Goal: Task Accomplishment & Management: Manage account settings

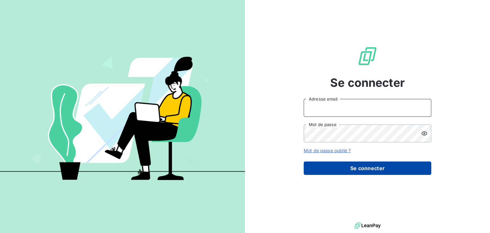
type input "[PERSON_NAME][EMAIL_ADDRESS][DOMAIN_NAME]"
click at [355, 173] on button "Se connecter" at bounding box center [368, 167] width 128 height 13
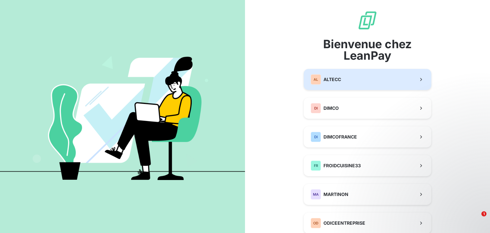
click at [351, 79] on button "AL ALTECC" at bounding box center [368, 79] width 128 height 21
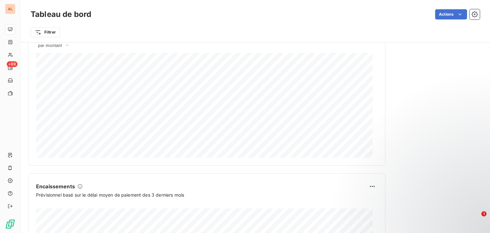
scroll to position [293, 0]
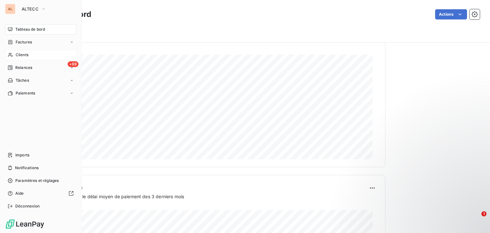
click at [19, 52] on span "Clients" at bounding box center [22, 55] width 13 height 6
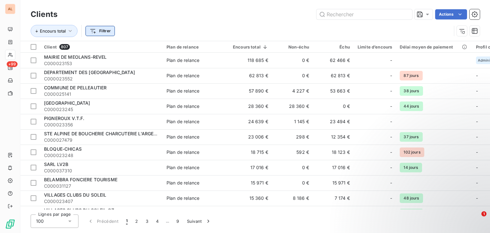
click at [105, 33] on html "AL +99 Clients Actions Encours total Filtrer Client 807 Plan de relance Encours…" at bounding box center [245, 116] width 490 height 233
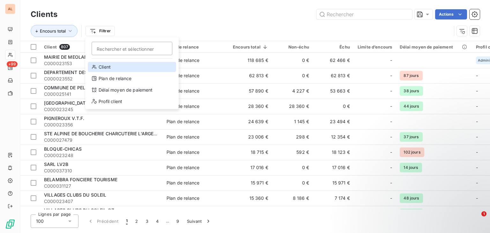
click at [106, 64] on div "Client" at bounding box center [132, 67] width 88 height 10
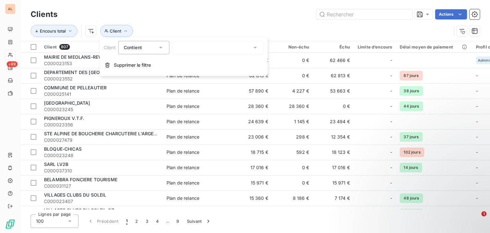
click at [125, 52] on div "Contient" at bounding box center [143, 47] width 51 height 13
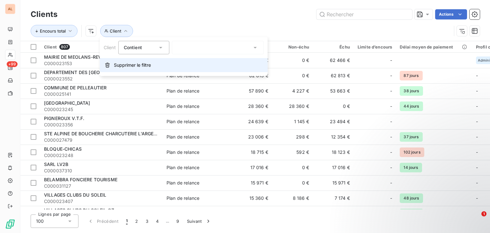
click at [171, 60] on button "Supprimer le filtre" at bounding box center [184, 65] width 168 height 14
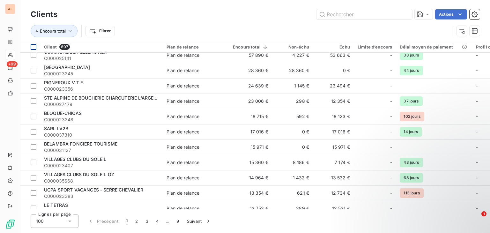
scroll to position [32, 0]
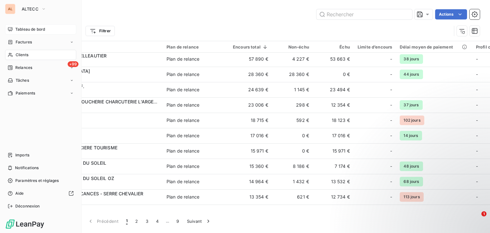
click at [22, 29] on span "Tableau de bord" at bounding box center [30, 29] width 30 height 6
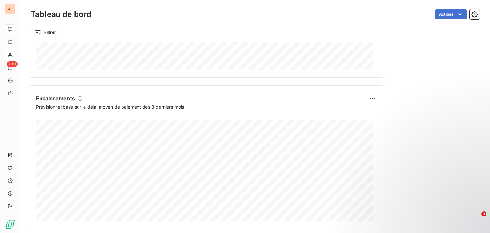
scroll to position [389, 0]
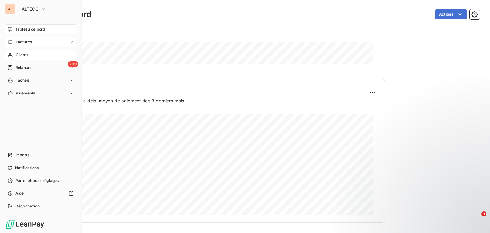
click at [69, 41] on div "Factures" at bounding box center [40, 42] width 71 height 10
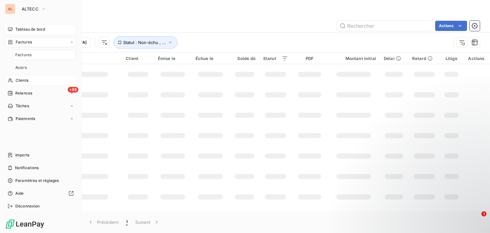
click at [69, 41] on div "Factures" at bounding box center [40, 42] width 71 height 10
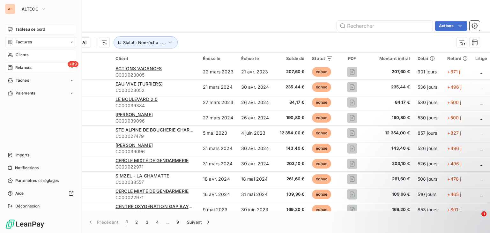
click at [30, 70] on span "Relances" at bounding box center [23, 68] width 17 height 6
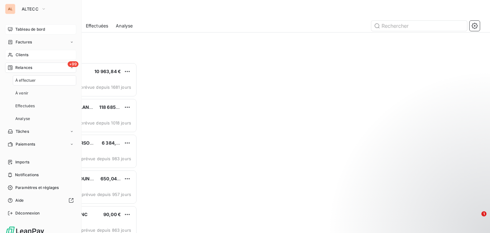
scroll to position [165, 101]
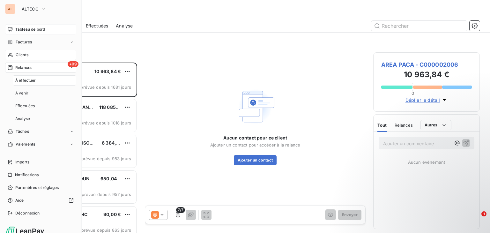
click at [29, 70] on div "+99 Relances" at bounding box center [40, 68] width 71 height 10
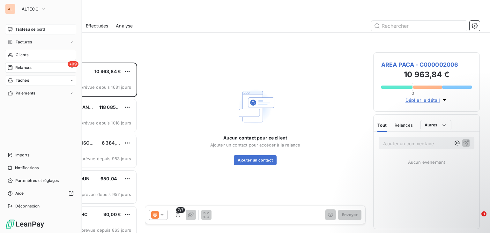
click at [28, 79] on span "Tâches" at bounding box center [22, 81] width 13 height 6
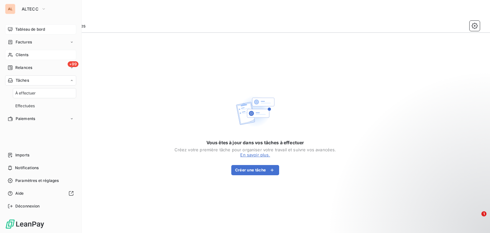
click at [28, 79] on span "Tâches" at bounding box center [22, 81] width 13 height 6
click at [27, 91] on span "Paiements" at bounding box center [25, 93] width 19 height 6
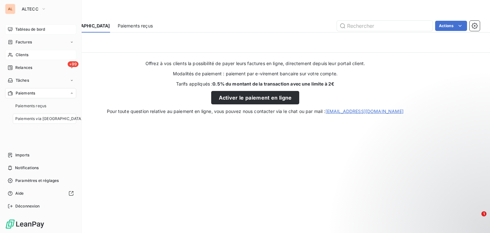
click at [27, 91] on span "Paiements" at bounding box center [25, 93] width 19 height 6
click at [41, 10] on icon "button" at bounding box center [43, 9] width 5 height 6
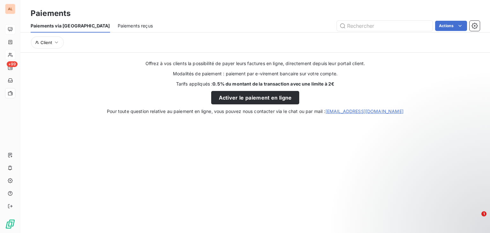
click at [115, 53] on div "Offrez à vos clients la possibilité de payer leurs factures en ligne, directeme…" at bounding box center [254, 83] width 469 height 62
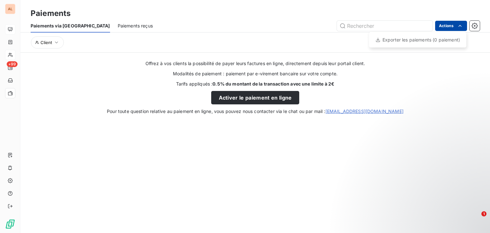
click at [448, 28] on html "AL +99 Paiements Paiements via le Portail Paiements reçus Actions Exporter les …" at bounding box center [245, 116] width 490 height 233
click at [13, 27] on html "AL ALTECC Tableau de bord Factures Clients +99 Relances Tâches Paiements Import…" at bounding box center [245, 116] width 490 height 233
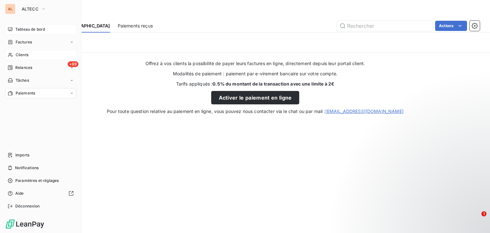
click at [19, 30] on span "Tableau de bord" at bounding box center [30, 29] width 30 height 6
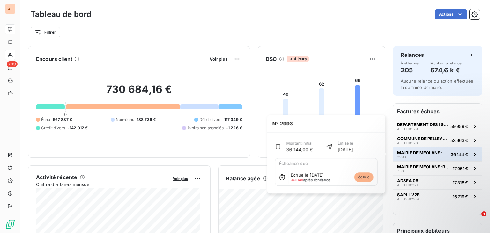
click at [430, 151] on span "MAIRIE DE MEOLANS-REVEL" at bounding box center [422, 152] width 51 height 5
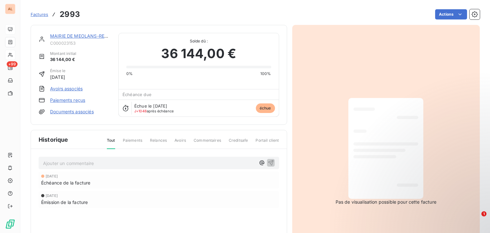
click at [110, 142] on span "Tout" at bounding box center [111, 142] width 8 height 11
click at [77, 36] on link "MAIRIE DE MEOLANS-REVEL" at bounding box center [81, 35] width 63 height 5
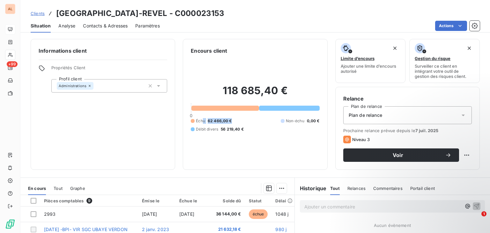
drag, startPoint x: 230, startPoint y: 120, endPoint x: 205, endPoint y: 120, distance: 24.6
click at [200, 117] on div "118 685,40 € 0 Échu 62 466,00 € Non-échu 0,00 € Débit divers 56 219,40 €" at bounding box center [255, 108] width 129 height 107
drag, startPoint x: 244, startPoint y: 129, endPoint x: 221, endPoint y: 125, distance: 24.0
click at [221, 125] on div "Échu 62 466,00 € Non-échu 0,00 € Débit divers 56 219,40 €" at bounding box center [255, 125] width 129 height 14
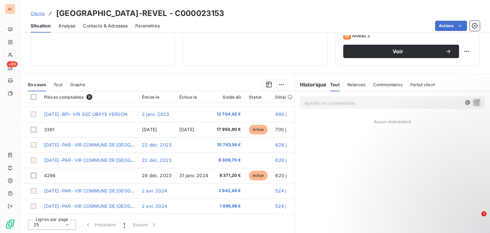
scroll to position [29, 0]
click at [35, 95] on div at bounding box center [34, 97] width 6 height 6
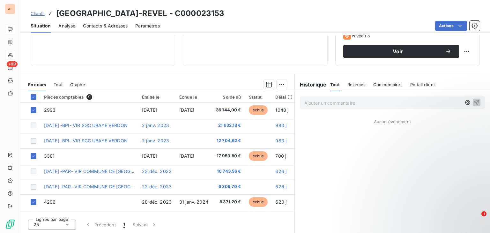
scroll to position [0, 0]
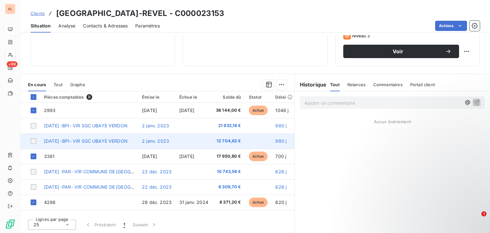
drag, startPoint x: 37, startPoint y: 123, endPoint x: 39, endPoint y: 134, distance: 11.4
click at [37, 123] on td at bounding box center [30, 125] width 20 height 15
drag, startPoint x: 33, startPoint y: 140, endPoint x: 33, endPoint y: 137, distance: 3.2
click at [33, 140] on div at bounding box center [34, 141] width 6 height 6
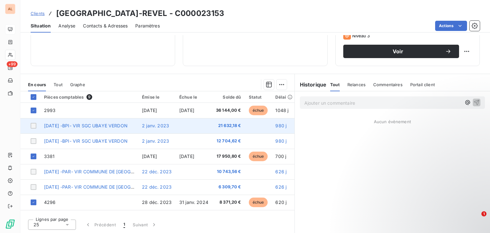
click at [32, 127] on div at bounding box center [34, 126] width 6 height 6
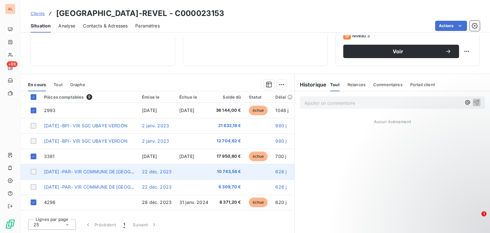
click at [34, 171] on div at bounding box center [34, 172] width 6 height 6
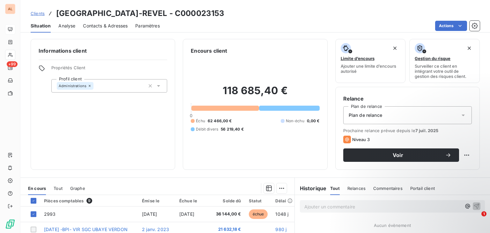
click at [62, 23] on span "Analyse" at bounding box center [66, 26] width 17 height 6
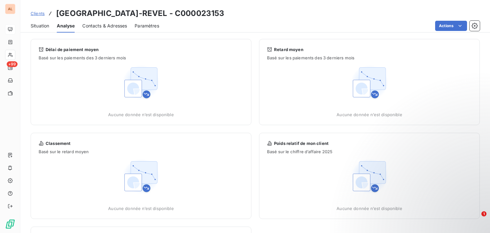
click at [95, 28] on span "Contacts & Adresses" at bounding box center [104, 26] width 45 height 6
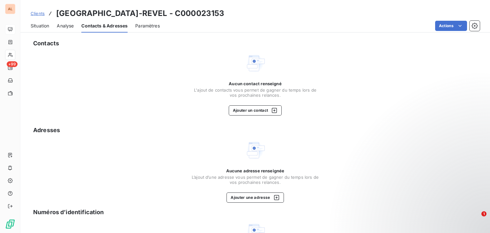
click at [153, 31] on div "Paramètres" at bounding box center [147, 25] width 25 height 13
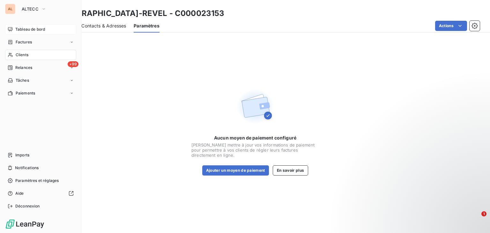
click at [13, 27] on div "Tableau de bord" at bounding box center [40, 29] width 71 height 10
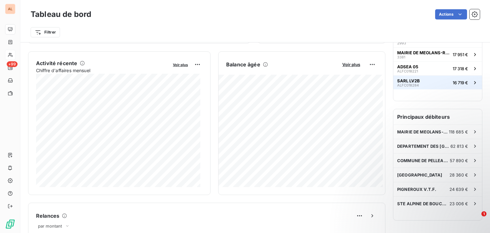
scroll to position [159, 0]
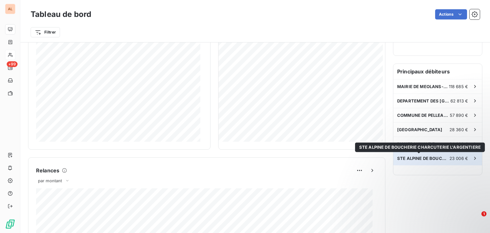
click at [432, 157] on span "STE ALPINE DE BOUCHERIE CHARCUTERIE L'ARGENTIERE" at bounding box center [423, 158] width 52 height 5
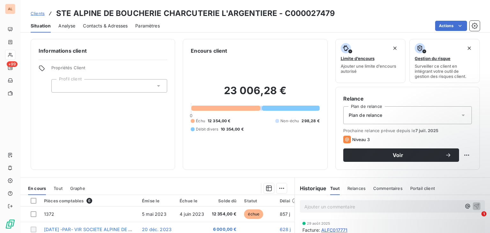
click at [368, 140] on div "Niveau 3" at bounding box center [407, 140] width 129 height 8
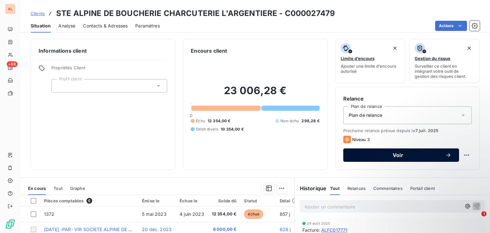
click at [410, 157] on span "Voir" at bounding box center [398, 154] width 94 height 5
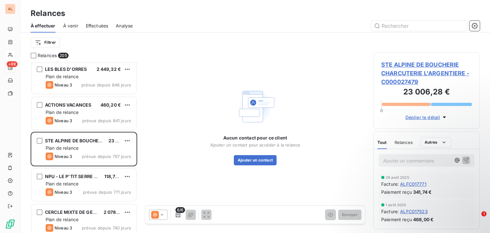
scroll to position [255, 0]
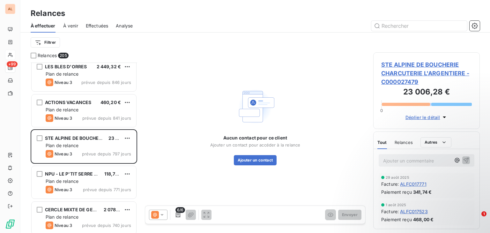
click at [398, 80] on span "STE ALPINE DE BOUCHERIE CHARCUTERIE L'ARGENTIERE - C000027479" at bounding box center [426, 73] width 91 height 26
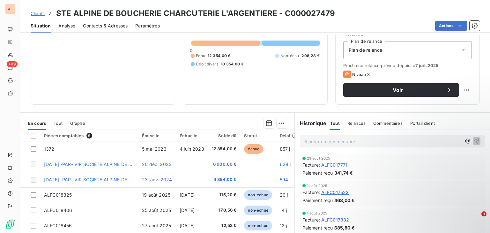
scroll to position [104, 0]
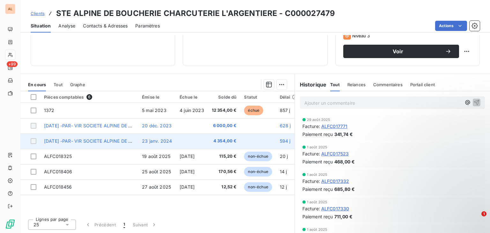
click at [36, 138] on div at bounding box center [34, 141] width 6 height 6
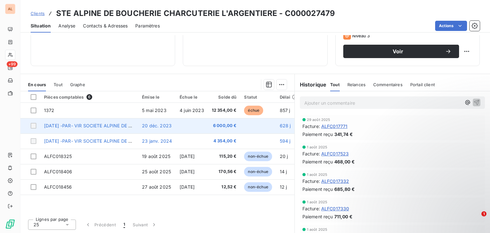
click at [34, 129] on td at bounding box center [30, 125] width 20 height 15
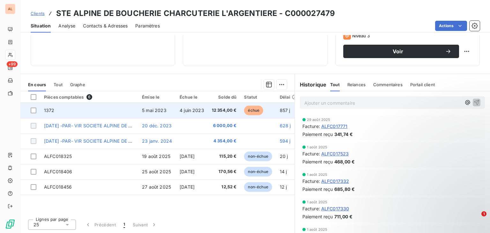
click at [41, 110] on td "1372" at bounding box center [89, 110] width 98 height 15
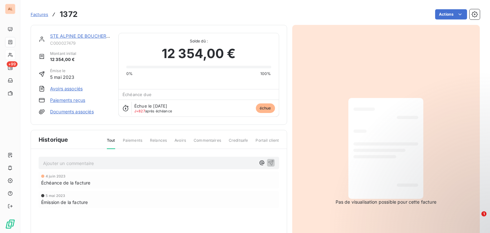
click at [57, 35] on link "STE ALPINE DE BOUCHERIE CHARCUTERIE L'ARGENTIERE" at bounding box center [112, 35] width 125 height 5
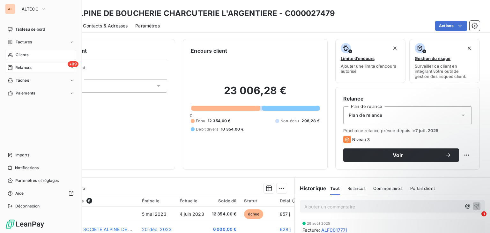
click at [18, 66] on span "Relances" at bounding box center [23, 68] width 17 height 6
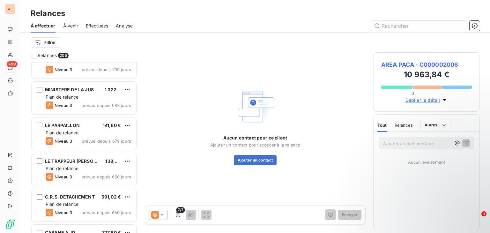
scroll to position [351, 0]
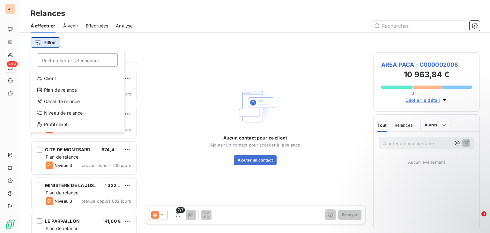
click at [36, 42] on html "AL +99 Relances À effectuer À venir Effectuées Analyse Filtrer Rechercher et sé…" at bounding box center [245, 116] width 490 height 233
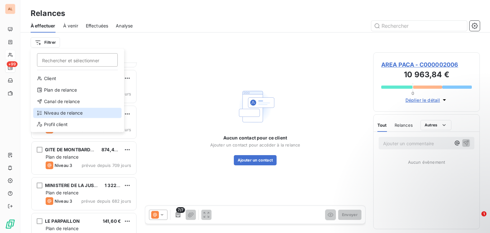
click at [55, 110] on div "Niveau de relance" at bounding box center [77, 113] width 88 height 10
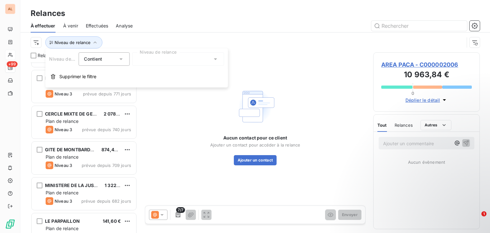
click at [107, 56] on div "Contient is" at bounding box center [101, 59] width 34 height 9
click at [107, 56] on div "Contient" at bounding box center [101, 59] width 34 height 9
click at [153, 62] on div at bounding box center [178, 58] width 92 height 13
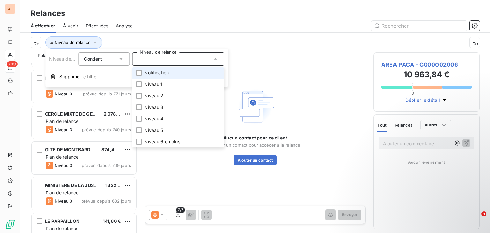
click at [289, 61] on div "Aucun contact pour ce client Ajouter un contact pour accéder à la relance Ajout…" at bounding box center [255, 125] width 221 height 147
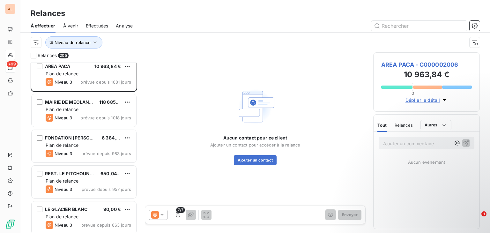
scroll to position [0, 0]
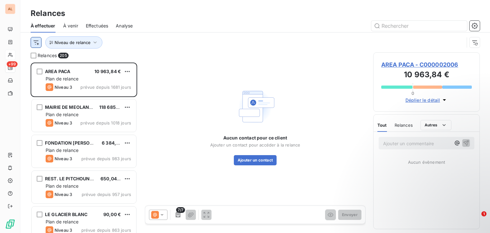
click at [36, 44] on html "AL +99 Relances À effectuer À venir Effectuées Analyse Niveau de relance Relanc…" at bounding box center [245, 116] width 490 height 233
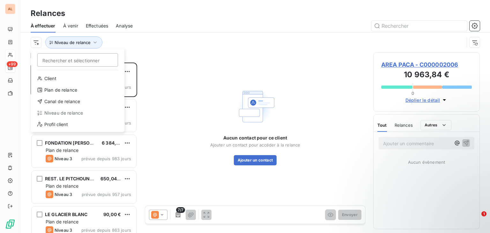
click at [214, 60] on html "AL +99 Relances À effectuer À venir Effectuées Analyse Rechercher et sélectionn…" at bounding box center [245, 116] width 490 height 233
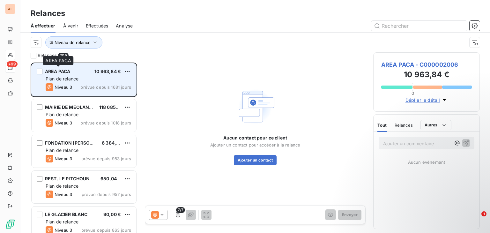
click at [60, 71] on span "AREA PACA" at bounding box center [57, 71] width 25 height 5
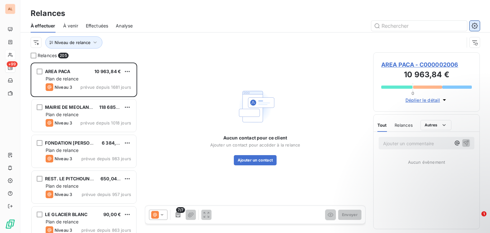
click at [478, 26] on button "button" at bounding box center [474, 26] width 10 height 10
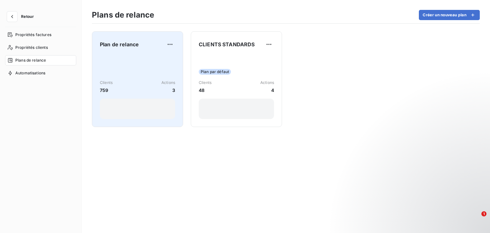
click at [135, 48] on div "Plan de relance" at bounding box center [137, 44] width 75 height 10
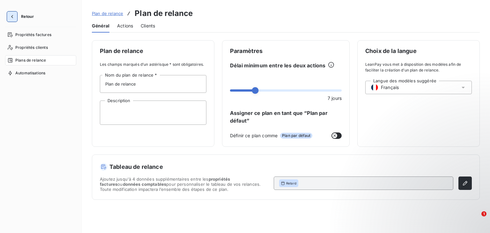
click at [11, 16] on icon "button" at bounding box center [12, 16] width 6 height 6
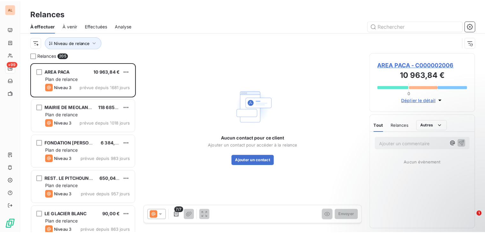
scroll to position [165, 101]
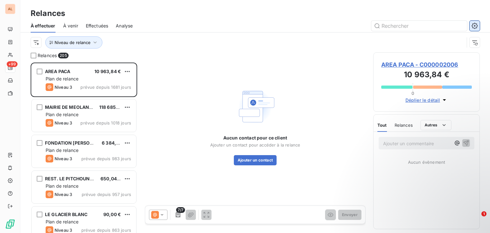
click at [477, 25] on icon "button" at bounding box center [474, 26] width 6 height 6
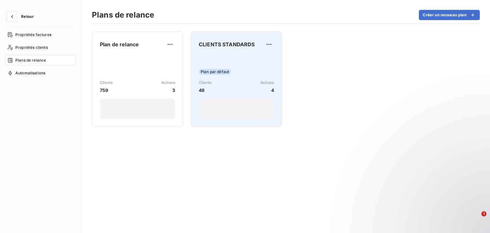
click at [245, 47] on span "CLIENTS STANDARDS" at bounding box center [227, 45] width 56 height 8
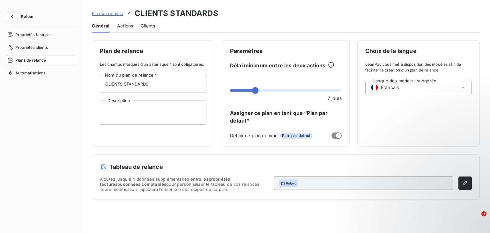
click at [122, 29] on div "Actions" at bounding box center [125, 25] width 16 height 13
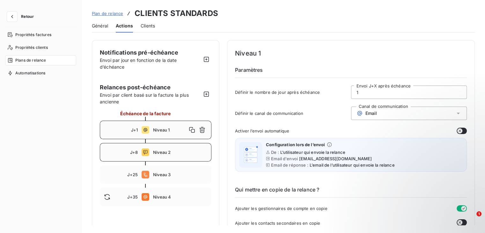
click at [179, 154] on span "Niveau 2" at bounding box center [180, 152] width 54 height 5
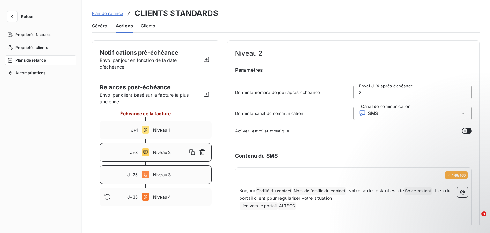
click at [176, 166] on div "J+25 Niveau 3" at bounding box center [156, 174] width 112 height 18
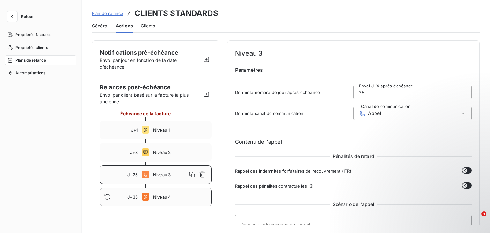
click at [170, 198] on span "Niveau 4" at bounding box center [180, 196] width 54 height 5
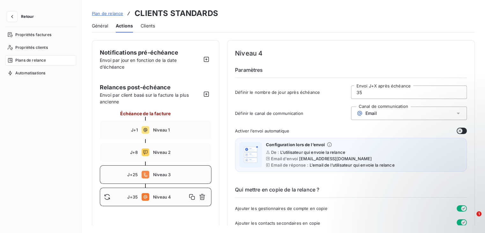
click at [152, 171] on div "J+25 Niveau 3" at bounding box center [156, 174] width 112 height 18
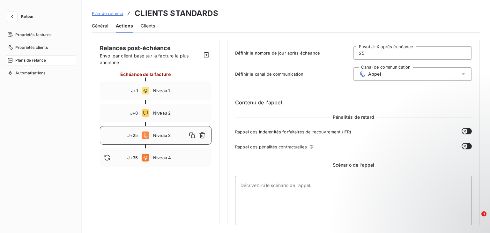
scroll to position [64, 0]
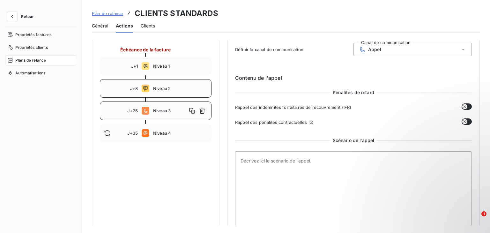
click at [158, 85] on div "J+8 Niveau 2" at bounding box center [156, 88] width 112 height 18
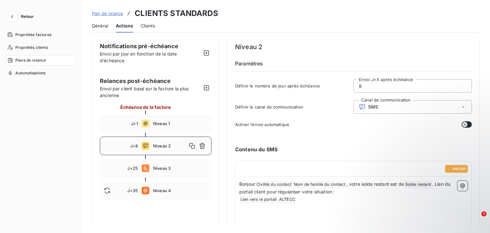
scroll to position [0, 0]
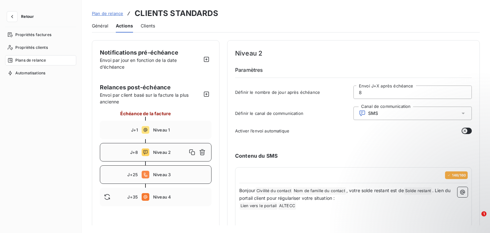
click at [169, 177] on span "Niveau 3" at bounding box center [180, 174] width 54 height 5
type input "25"
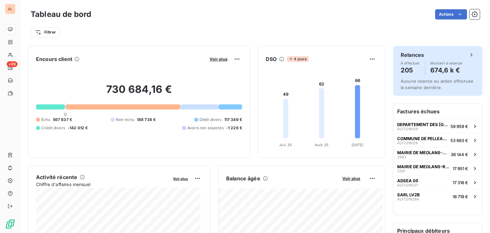
click at [414, 64] on span "À effectuer" at bounding box center [410, 63] width 19 height 4
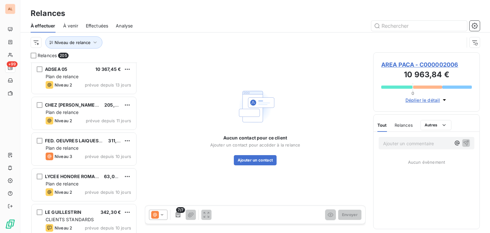
scroll to position [4402, 0]
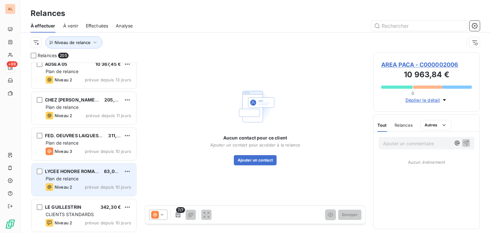
click at [86, 174] on div "LYCEE HONORE ROMANE 63,00 € Plan de relance Niveau 2 prévue depuis 10 jours" at bounding box center [84, 179] width 105 height 33
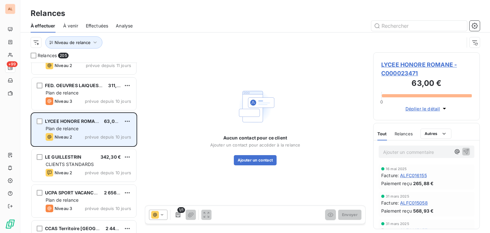
scroll to position [4465, 0]
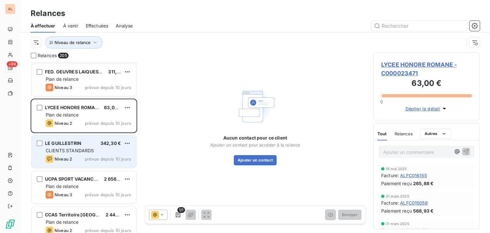
click at [78, 159] on div "Niveau 2 prévue depuis 10 jours" at bounding box center [88, 159] width 85 height 8
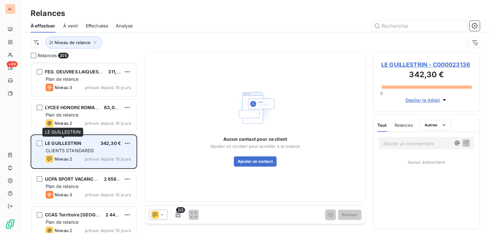
click at [77, 142] on span "LE GUILLESTRIN" at bounding box center [63, 142] width 36 height 5
click at [76, 142] on span "LE GUILLESTRIN" at bounding box center [63, 142] width 36 height 5
click at [75, 141] on span "LE GUILLESTRIN" at bounding box center [63, 142] width 36 height 5
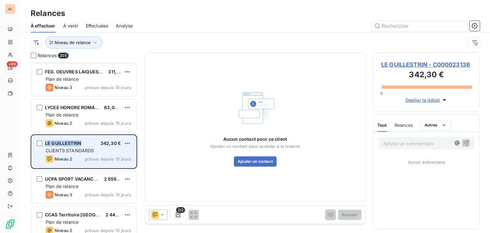
click at [75, 141] on span "LE GUILLESTRIN" at bounding box center [63, 142] width 36 height 5
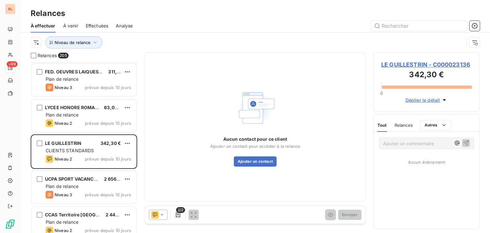
click at [430, 65] on span "LE GUILLESTRIN - C000023136" at bounding box center [426, 64] width 91 height 9
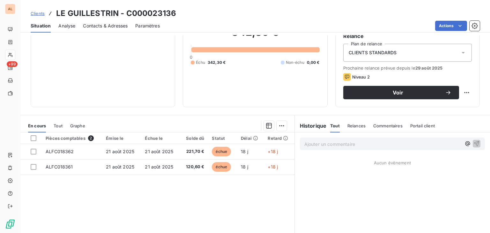
scroll to position [96, 0]
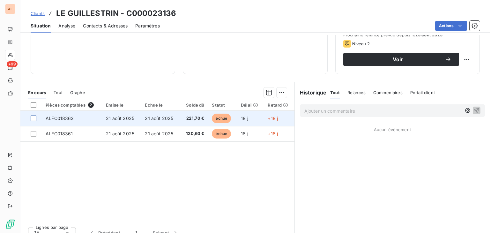
click at [34, 119] on div at bounding box center [34, 118] width 6 height 6
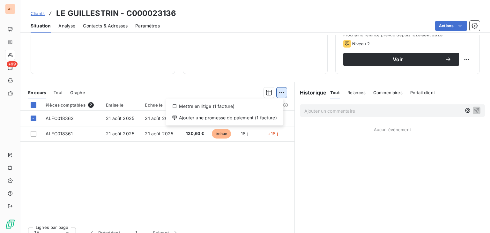
click at [274, 96] on html "AL +99 Clients LE GUILLESTRIN - C000023136 Situation Analyse Contacts & Adresse…" at bounding box center [245, 116] width 490 height 233
click at [216, 105] on div "Mettre en litige (1 facture)" at bounding box center [224, 106] width 113 height 10
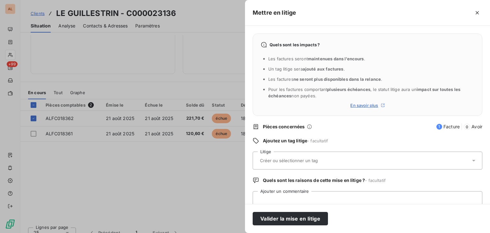
click at [295, 160] on input "text" at bounding box center [305, 161] width 93 height 6
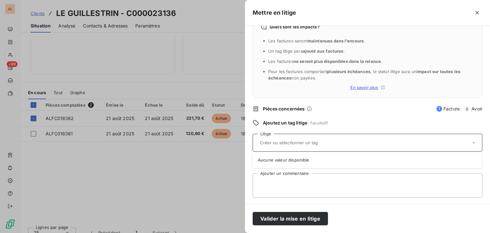
scroll to position [18, 0]
click at [286, 176] on textarea "Ajouter un commentaire" at bounding box center [368, 185] width 230 height 24
click at [273, 137] on div at bounding box center [364, 141] width 212 height 13
click at [165, 166] on div at bounding box center [245, 116] width 490 height 233
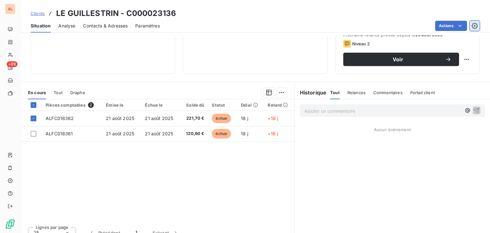
click at [477, 28] on icon "button" at bounding box center [474, 26] width 6 height 6
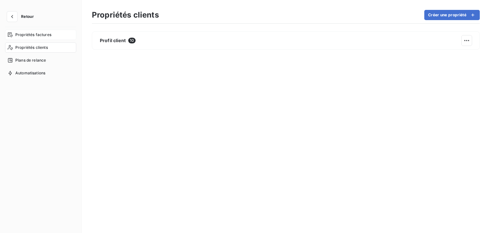
click at [43, 36] on span "Propriétés factures" at bounding box center [33, 35] width 36 height 6
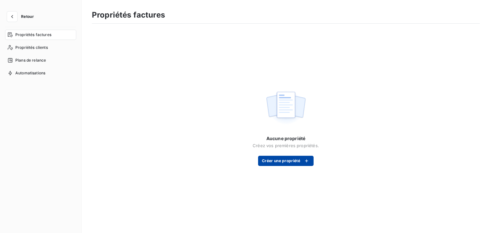
click at [281, 162] on button "Créer une propriété" at bounding box center [285, 161] width 55 height 10
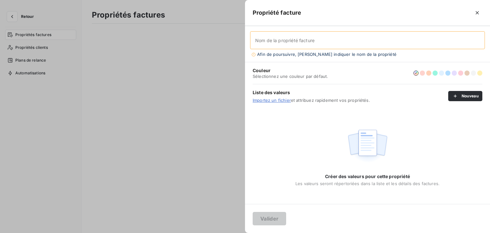
click at [178, 115] on div at bounding box center [245, 116] width 490 height 233
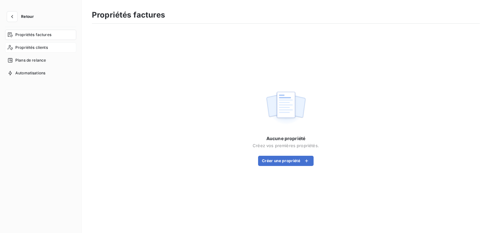
click at [42, 48] on span "Propriétés clients" at bounding box center [31, 48] width 33 height 6
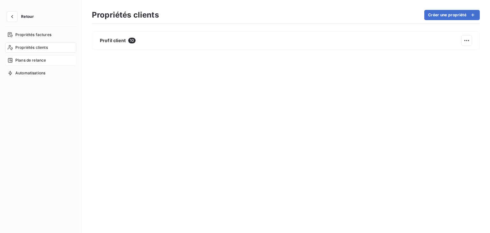
click at [41, 59] on span "Plans de relance" at bounding box center [30, 60] width 31 height 6
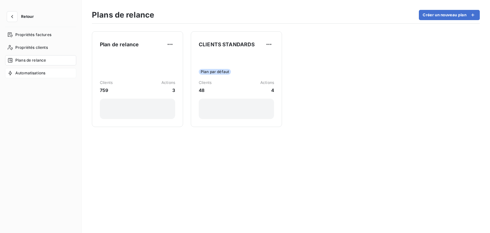
click at [40, 72] on span "Automatisations" at bounding box center [30, 73] width 30 height 6
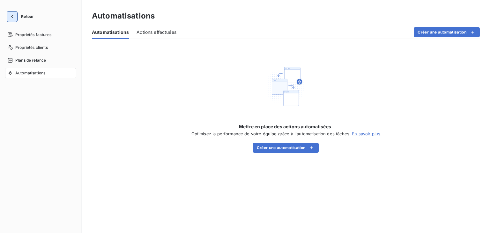
click at [7, 16] on button "button" at bounding box center [12, 16] width 10 height 10
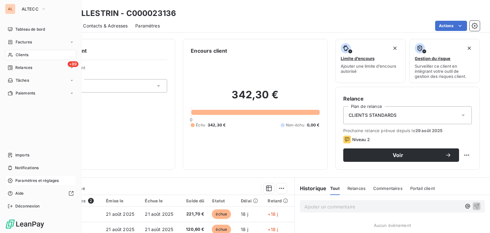
click at [51, 177] on div "Paramètres et réglages" at bounding box center [40, 180] width 71 height 10
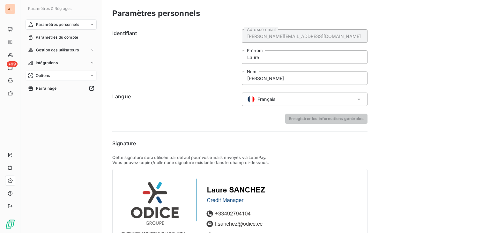
click at [44, 78] on span "Options" at bounding box center [43, 76] width 14 height 6
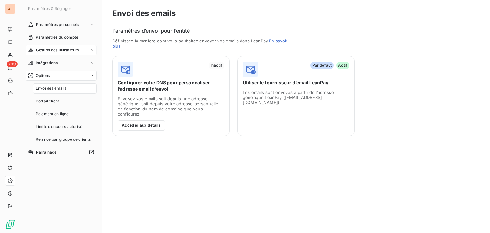
click at [41, 54] on div "Gestion des utilisateurs" at bounding box center [61, 50] width 71 height 10
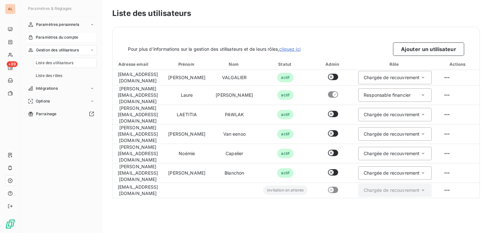
click at [48, 39] on span "Paramètres du compte" at bounding box center [57, 37] width 42 height 6
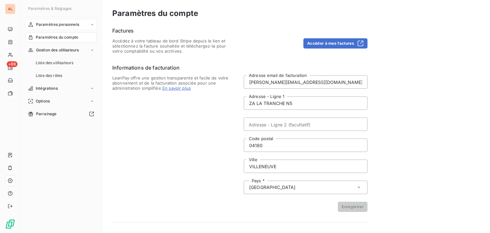
click at [66, 27] on span "Paramètres personnels" at bounding box center [57, 25] width 43 height 6
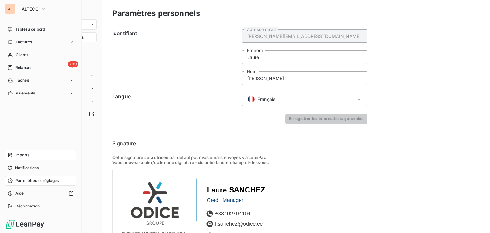
click at [30, 159] on div "Imports" at bounding box center [40, 155] width 71 height 10
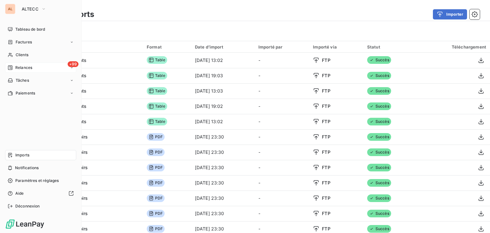
click at [28, 70] on span "Relances" at bounding box center [23, 68] width 17 height 6
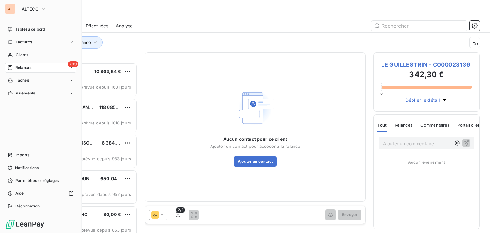
scroll to position [5, 5]
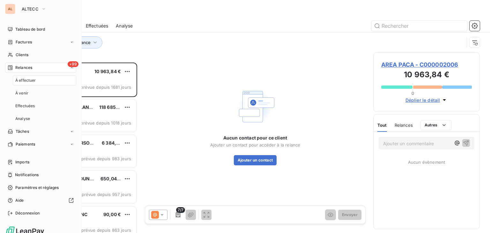
click at [28, 70] on span "Relances" at bounding box center [23, 68] width 17 height 6
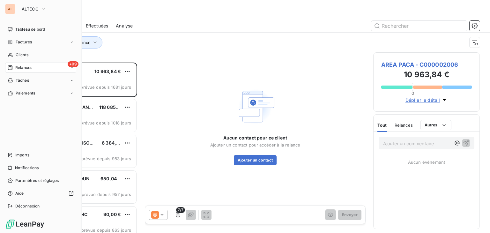
click at [28, 70] on span "Relances" at bounding box center [23, 68] width 17 height 6
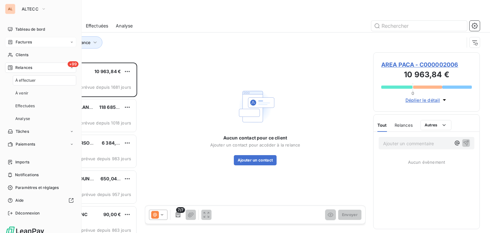
click at [28, 46] on div "Factures" at bounding box center [40, 42] width 71 height 10
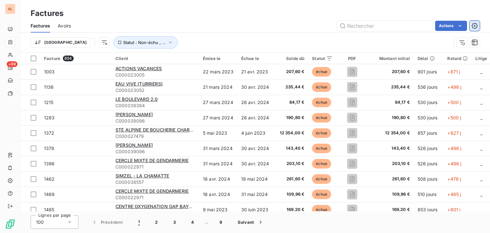
click at [476, 28] on icon "button" at bounding box center [474, 26] width 6 height 6
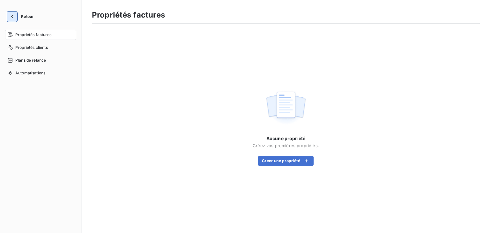
click at [9, 19] on icon "button" at bounding box center [12, 16] width 6 height 6
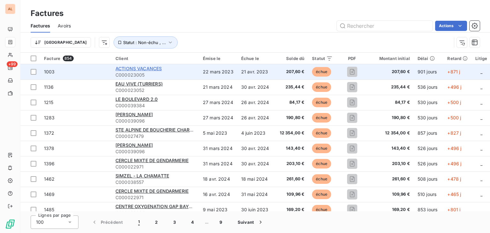
click at [144, 68] on span "ACTIONS VACANCES" at bounding box center [138, 68] width 46 height 5
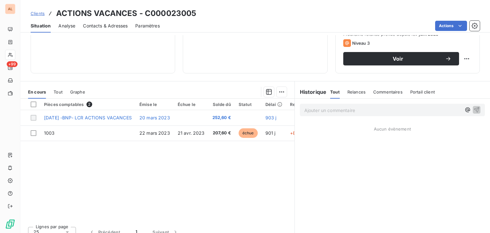
scroll to position [104, 0]
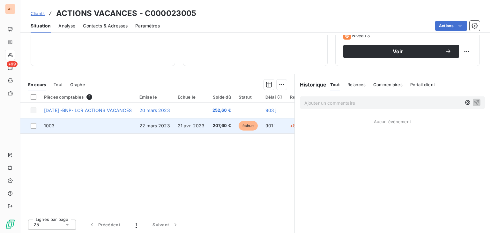
click at [95, 120] on td "1003" at bounding box center [87, 125] width 95 height 15
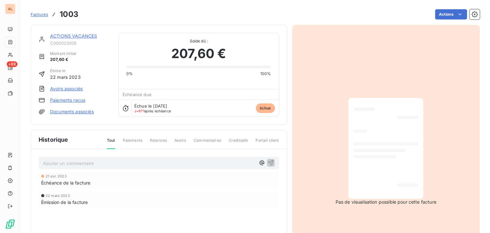
click at [241, 138] on span "Creditsafe" at bounding box center [238, 142] width 19 height 11
click at [153, 140] on span "Relances" at bounding box center [158, 142] width 17 height 11
click at [138, 141] on span "Paiements" at bounding box center [132, 142] width 19 height 11
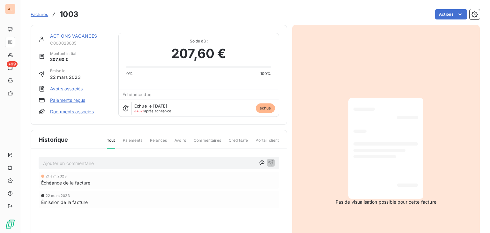
click at [40, 17] on span "Factures" at bounding box center [40, 14] width 18 height 5
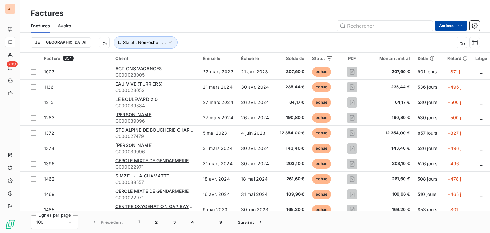
click at [453, 26] on html "AL +99 Factures Factures Avoirs Actions Trier Statut : Non-échu , ... Facture 8…" at bounding box center [245, 116] width 490 height 233
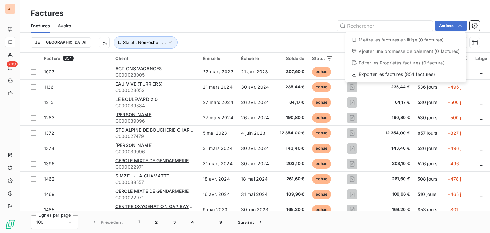
click at [421, 40] on div "Mettre les factures en litige (0 factures)" at bounding box center [406, 40] width 116 height 10
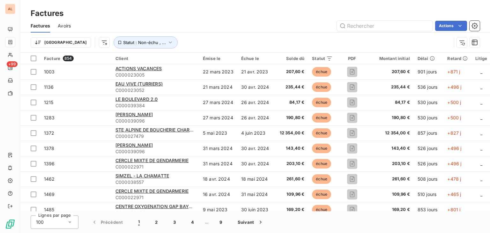
click at [436, 32] on div "Factures Avoirs Actions" at bounding box center [254, 25] width 469 height 13
click at [437, 28] on html "AL +99 Factures Factures Avoirs Actions Trier Statut : Non-échu , ... Facture 8…" at bounding box center [245, 116] width 490 height 233
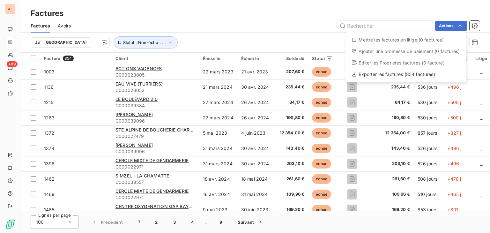
click at [151, 68] on html "AL +99 Factures Factures Avoirs Actions Mettre les factures en litige (0 factur…" at bounding box center [245, 116] width 490 height 233
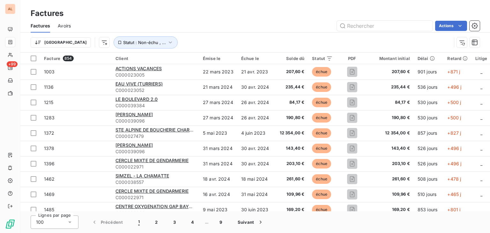
click at [151, 68] on span "ACTIONS VACANCES" at bounding box center [138, 68] width 46 height 5
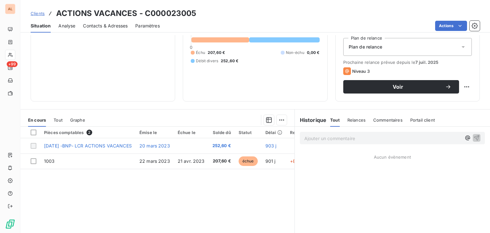
scroll to position [96, 0]
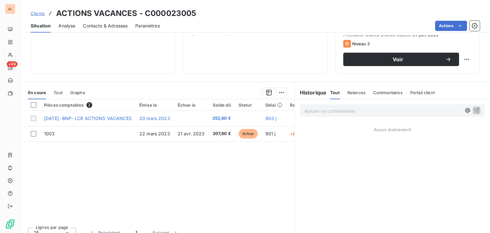
click at [153, 187] on div "Pièces comptables 2 Émise le Échue le Solde dû Statut Délai Retard [DATE] -BNP-…" at bounding box center [157, 160] width 274 height 123
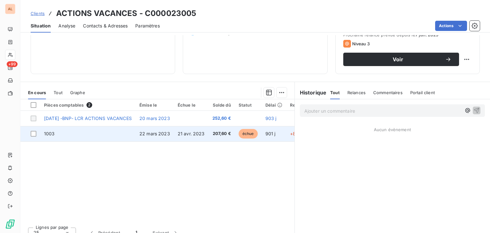
click at [153, 133] on span "22 mars 2023" at bounding box center [154, 133] width 31 height 5
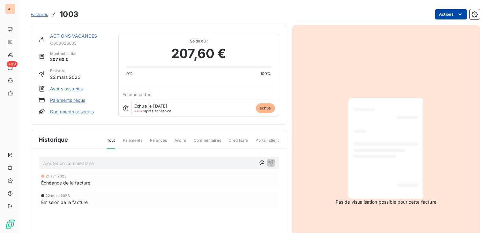
click at [437, 19] on html "AL +99 Factures 1003 Actions ACTIONS VACANCES C000023005 Montant initial 207,60…" at bounding box center [245, 116] width 490 height 233
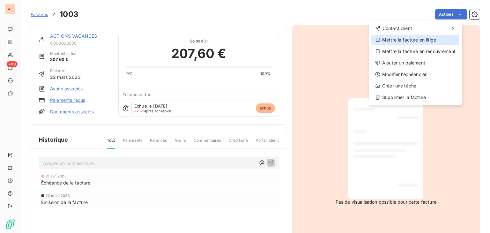
click at [414, 39] on div "Mettre la facture en litige" at bounding box center [415, 40] width 88 height 10
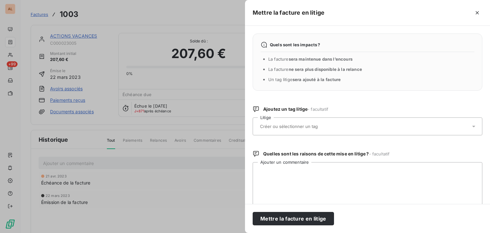
click at [290, 128] on input "text" at bounding box center [305, 126] width 93 height 6
click at [281, 141] on span "Aucune valeur disponible" at bounding box center [284, 143] width 52 height 5
click at [274, 127] on input "text" at bounding box center [305, 126] width 93 height 6
type input "S"
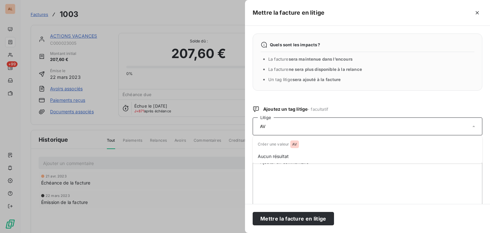
type input "A"
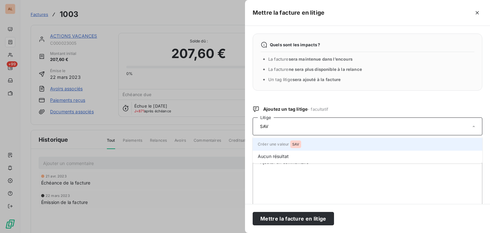
type input "SAV"
click at [272, 143] on span "Créer une valeur SAV" at bounding box center [279, 144] width 43 height 5
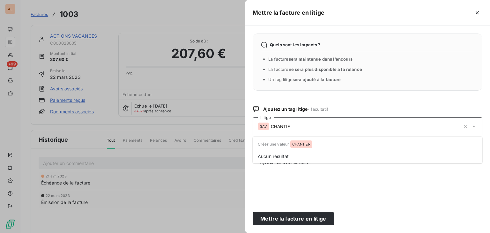
type input "CHANTIER"
type input "PB TRESO"
type input "ADMIN"
type input "INTERNE"
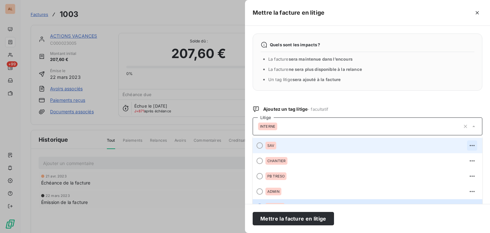
click at [469, 143] on icon "button" at bounding box center [472, 145] width 6 height 6
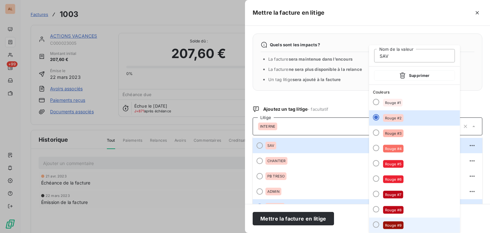
click at [376, 222] on div at bounding box center [376, 224] width 6 height 6
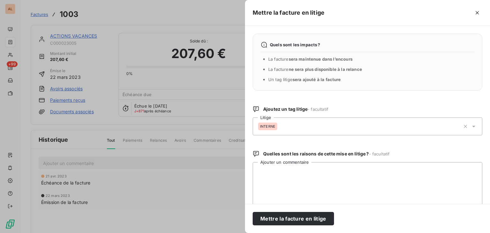
click at [440, 129] on div "INTERNE" at bounding box center [359, 126] width 202 height 15
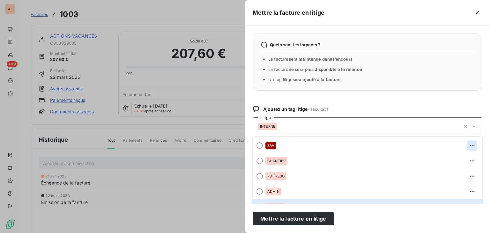
scroll to position [1, 0]
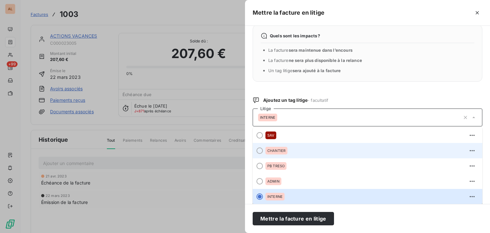
click at [307, 154] on div "CHANTIER" at bounding box center [371, 150] width 212 height 10
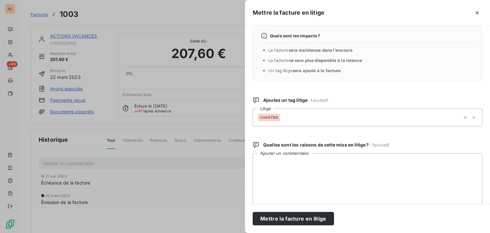
click at [292, 113] on div "CHANTIER" at bounding box center [359, 117] width 202 height 15
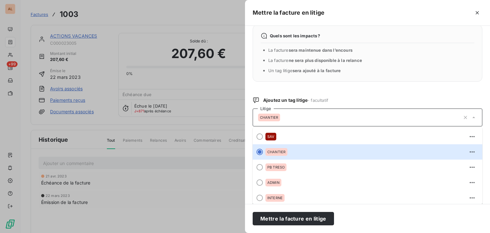
click at [271, 115] on span "CHANTIER" at bounding box center [269, 117] width 18 height 4
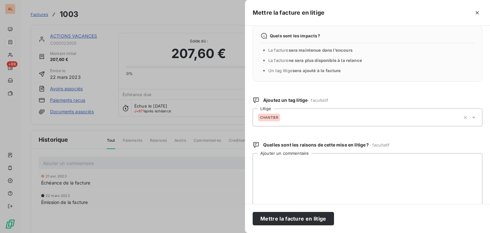
click at [271, 115] on span "CHANTIER" at bounding box center [269, 117] width 18 height 4
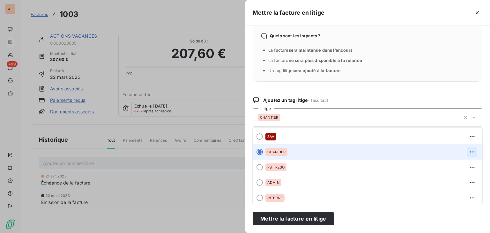
click at [469, 152] on icon "button" at bounding box center [472, 152] width 6 height 6
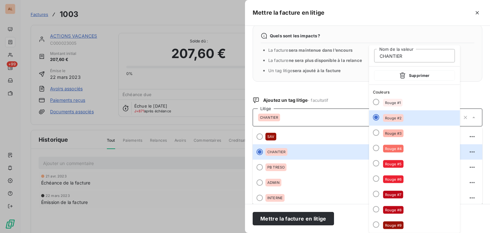
drag, startPoint x: 395, startPoint y: 145, endPoint x: 379, endPoint y: 144, distance: 16.3
click at [395, 145] on div "Rouge #4" at bounding box center [393, 149] width 20 height 8
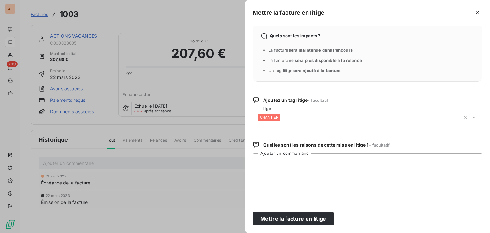
click at [471, 116] on icon at bounding box center [473, 117] width 6 height 6
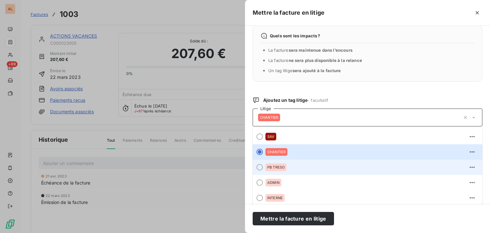
click at [288, 166] on div "PB TRESO" at bounding box center [371, 167] width 212 height 10
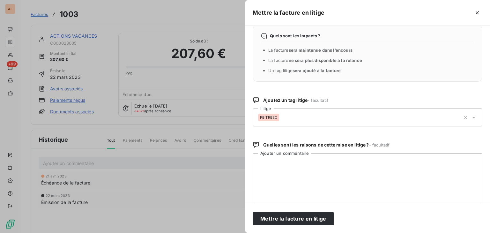
click at [267, 117] on span "PB TRESO" at bounding box center [268, 117] width 17 height 4
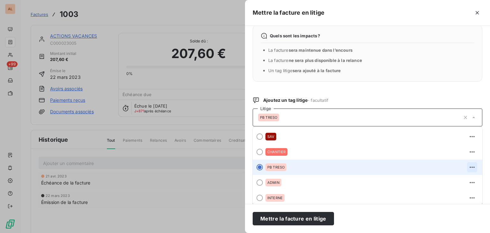
click at [469, 167] on icon "button" at bounding box center [472, 167] width 6 height 6
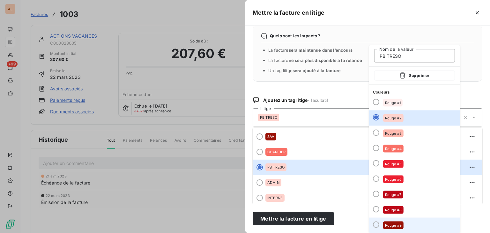
click at [397, 224] on span "Rouge #9" at bounding box center [393, 225] width 17 height 4
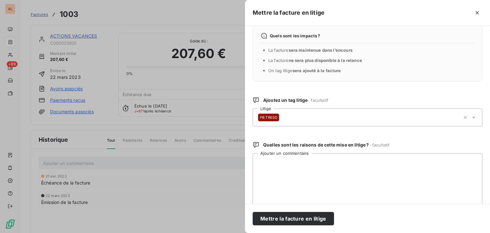
click at [470, 118] on icon at bounding box center [473, 117] width 6 height 6
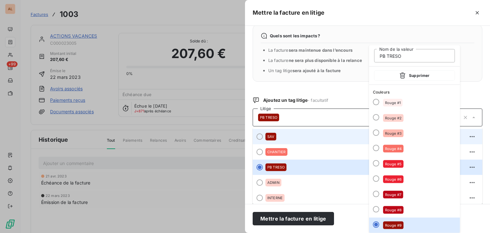
click at [277, 137] on div "SAV" at bounding box center [371, 136] width 212 height 10
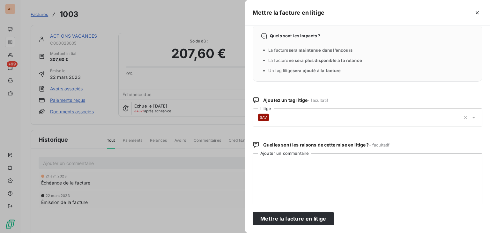
click at [288, 123] on div "SAV" at bounding box center [359, 117] width 202 height 15
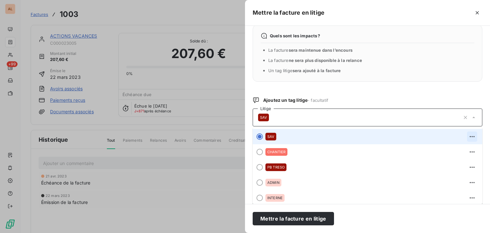
click at [469, 134] on icon "button" at bounding box center [472, 136] width 6 height 6
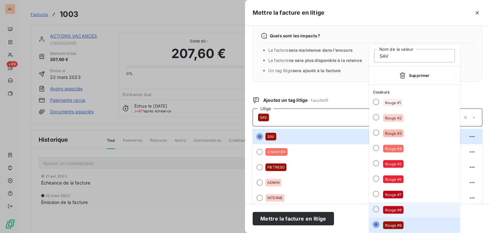
click at [386, 207] on div "Rouge #8" at bounding box center [393, 210] width 20 height 8
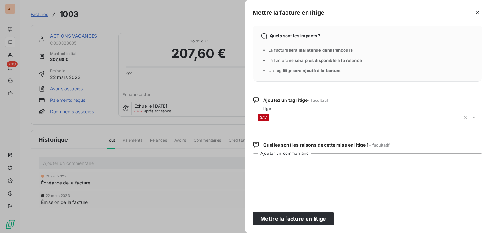
click at [470, 118] on icon at bounding box center [473, 117] width 6 height 6
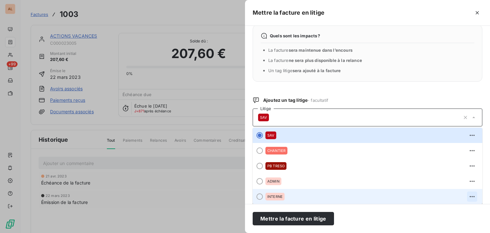
click at [467, 198] on button "button" at bounding box center [472, 196] width 10 height 10
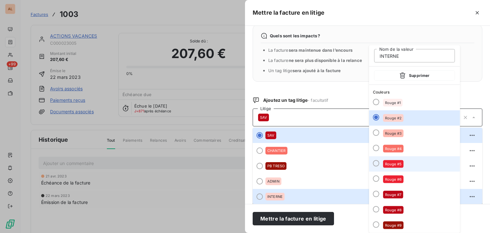
click at [397, 164] on span "Rouge #5" at bounding box center [393, 164] width 17 height 4
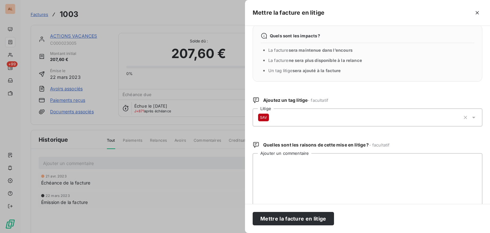
click at [471, 119] on icon at bounding box center [473, 117] width 6 height 6
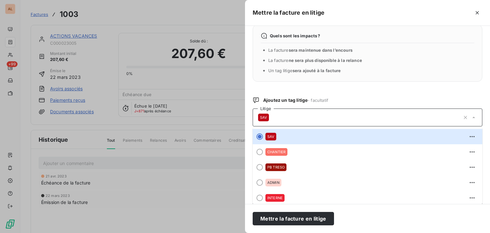
click at [233, 92] on div at bounding box center [245, 116] width 490 height 233
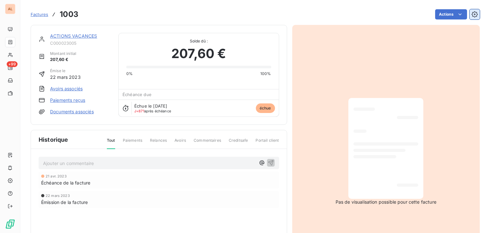
click at [471, 16] on icon "button" at bounding box center [474, 14] width 6 height 6
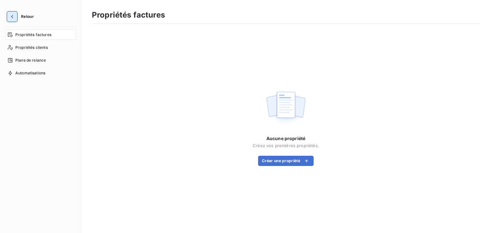
click at [13, 12] on button "button" at bounding box center [12, 16] width 10 height 10
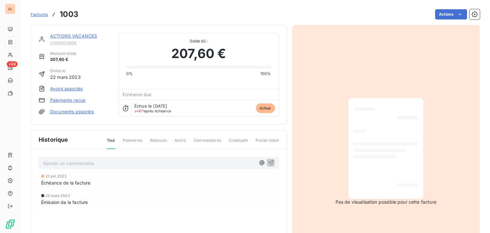
click at [342, 66] on div "Pas de visualisation possible pour cette facture" at bounding box center [386, 151] width 188 height 253
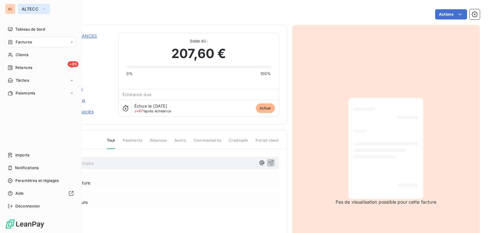
click at [35, 12] on button "ALTECC" at bounding box center [34, 9] width 32 height 10
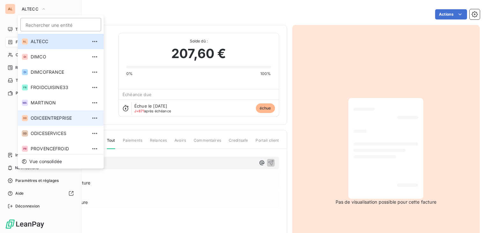
scroll to position [33, 0]
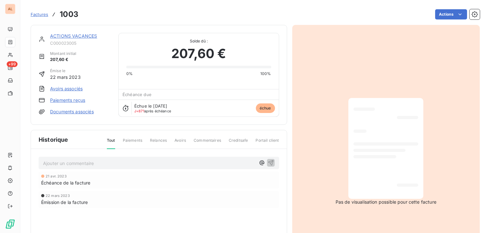
click at [274, 85] on div "Solde dû : 207,60 € 0% 100% Échéance due Échue le [DATE] J+871 après échéance é…" at bounding box center [198, 75] width 160 height 84
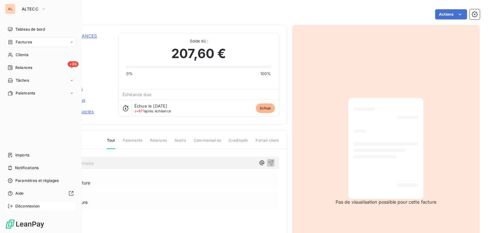
click at [33, 207] on span "Déconnexion" at bounding box center [27, 206] width 25 height 6
